Goal: Manage account settings

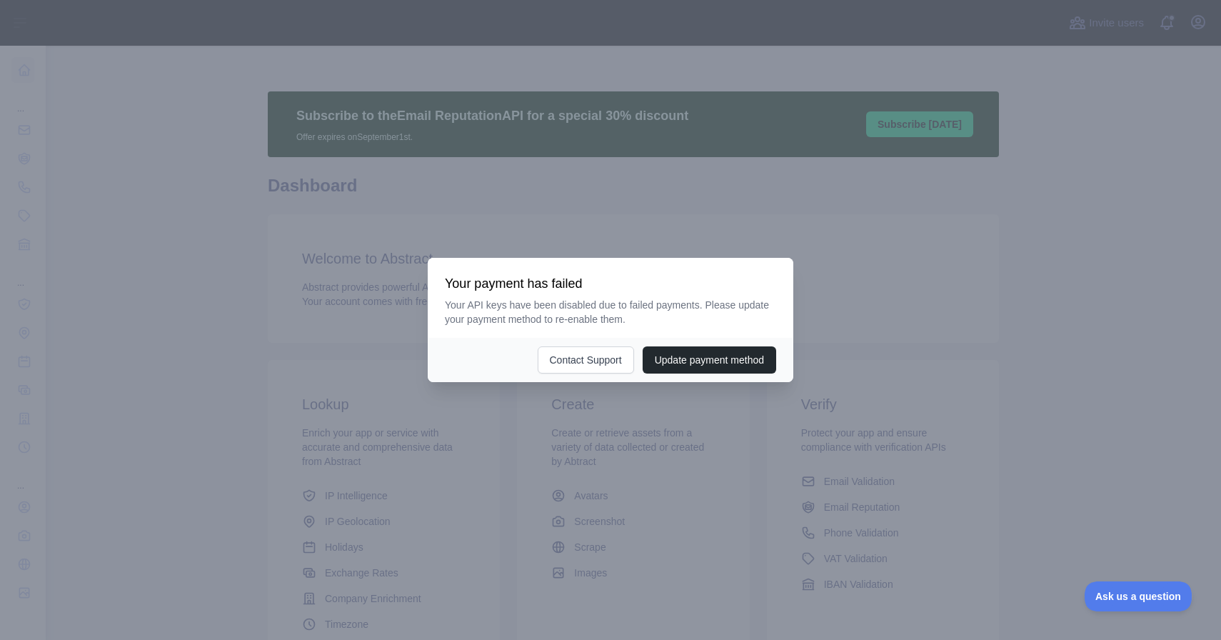
click at [544, 191] on div at bounding box center [610, 320] width 1221 height 640
click at [371, 280] on div at bounding box center [610, 320] width 1221 height 640
click at [689, 361] on button "Update payment method" at bounding box center [710, 359] width 134 height 27
click at [698, 206] on div at bounding box center [610, 320] width 1221 height 640
click at [716, 358] on button "Update payment method" at bounding box center [710, 359] width 134 height 27
